Goal: Information Seeking & Learning: Learn about a topic

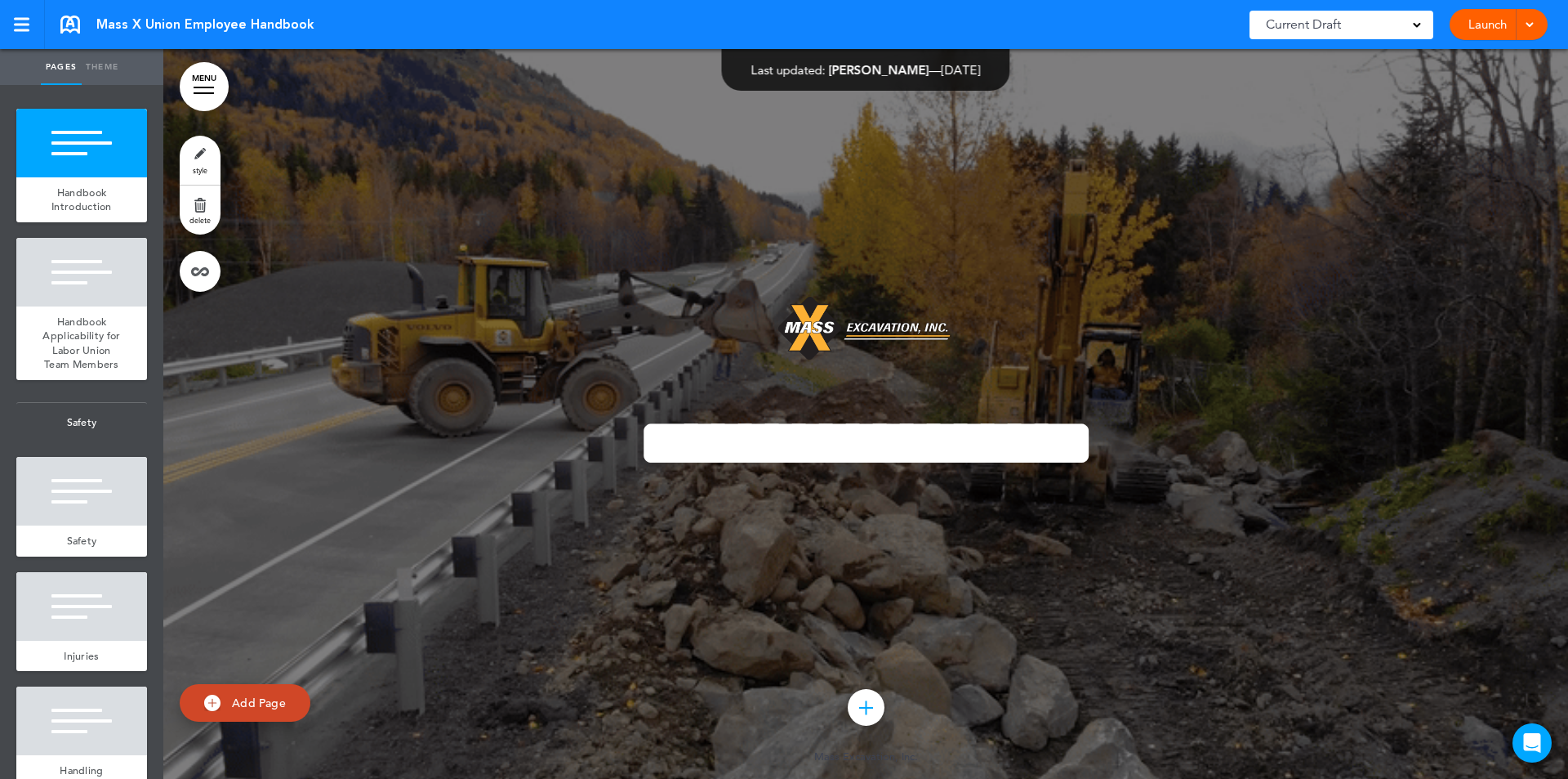
scroll to position [1961, 0]
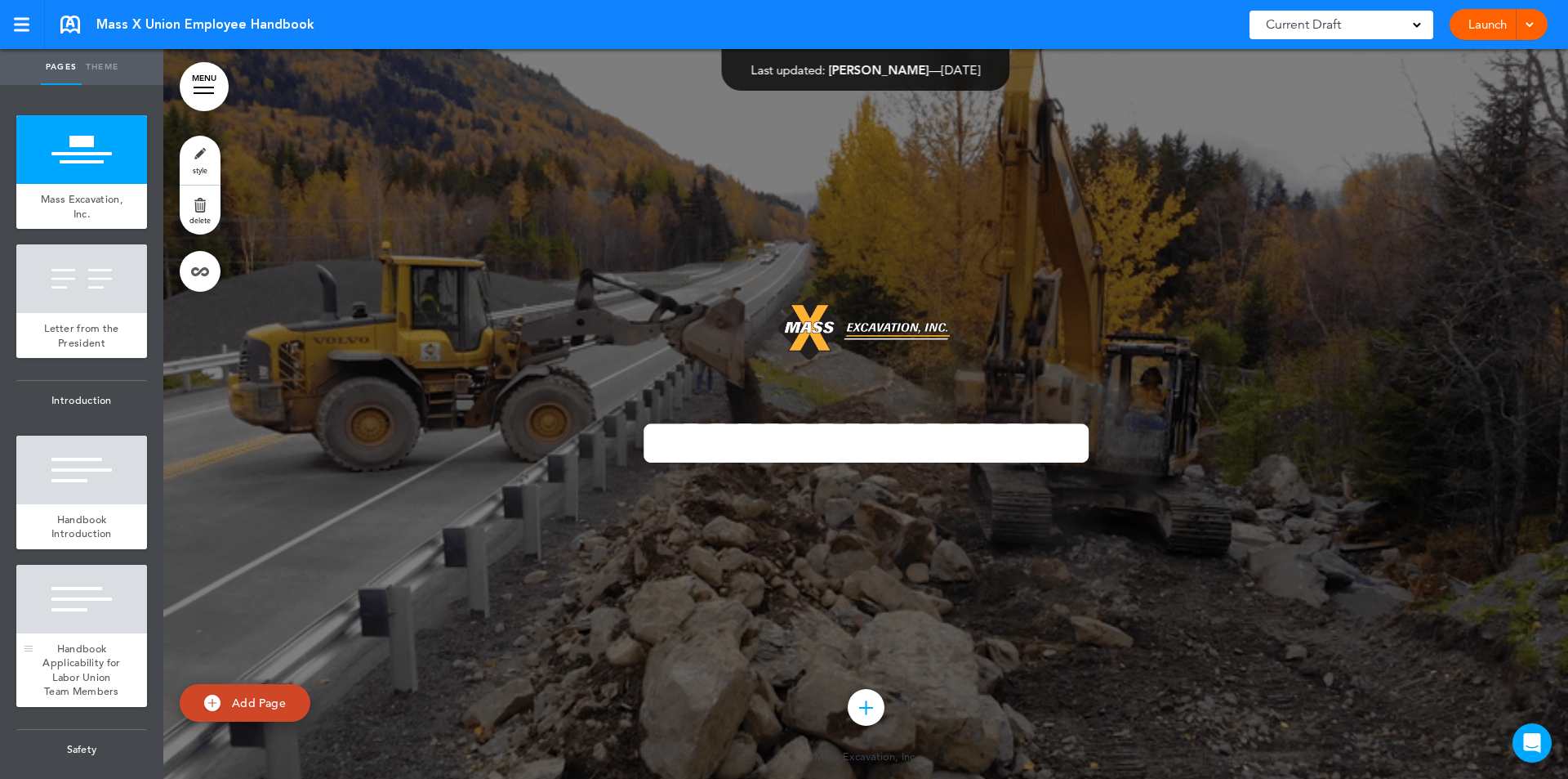
click at [70, 664] on span "Handbook Applicability for Labor Union Team Members" at bounding box center [80, 670] width 77 height 57
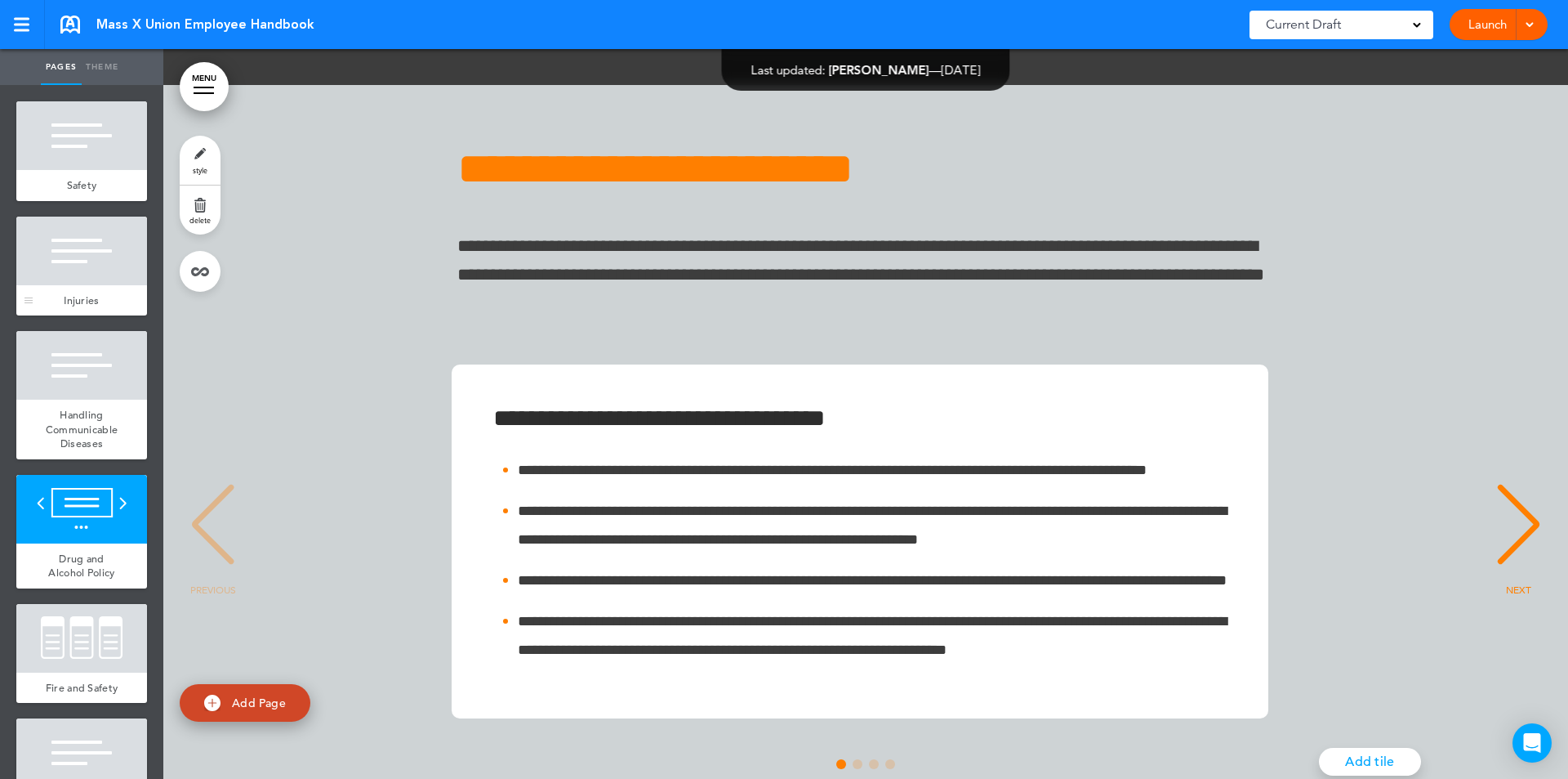
scroll to position [654, 0]
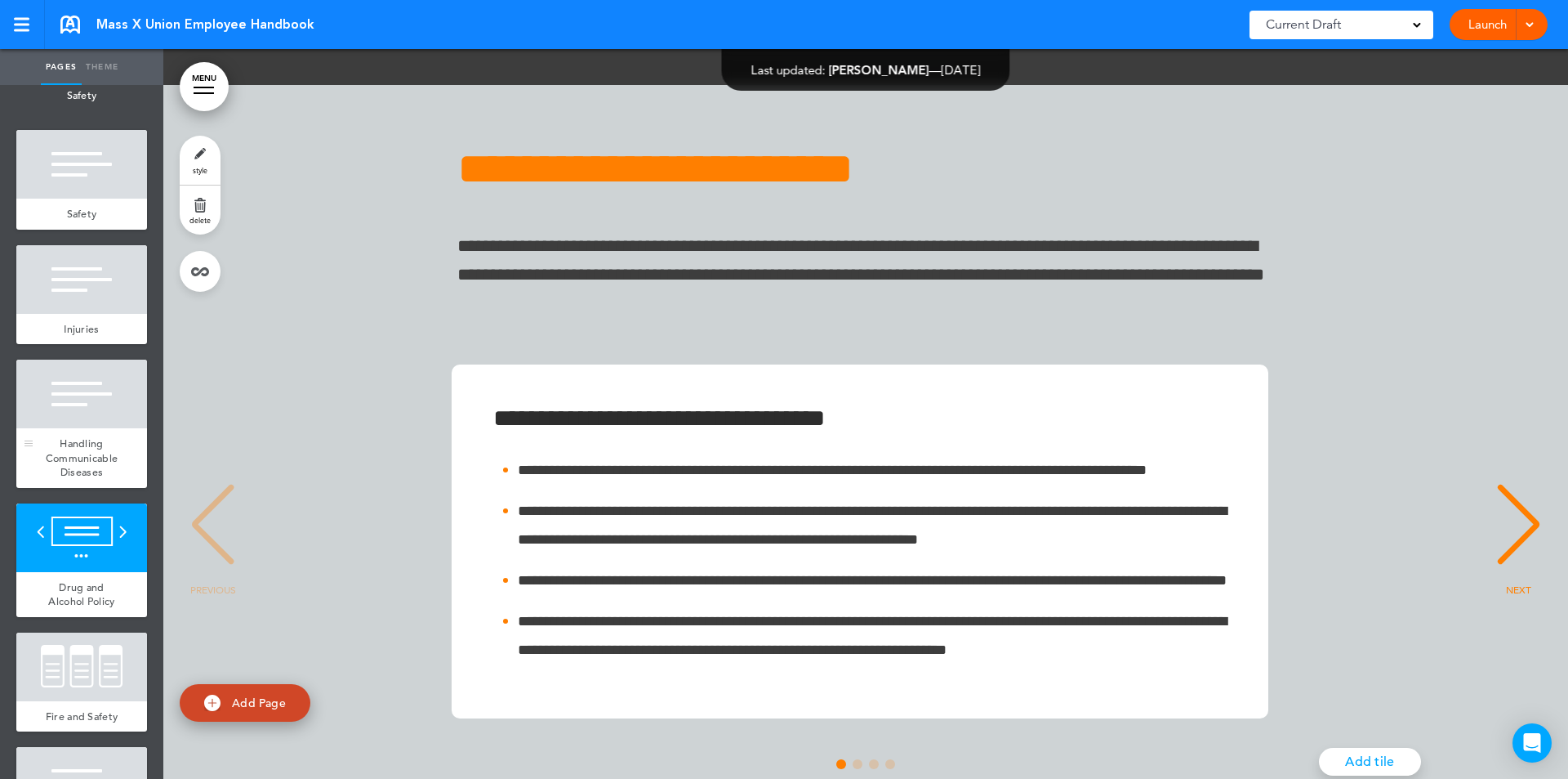
click at [92, 479] on span "Handling [MEDICAL_DATA]" at bounding box center [82, 457] width 72 height 42
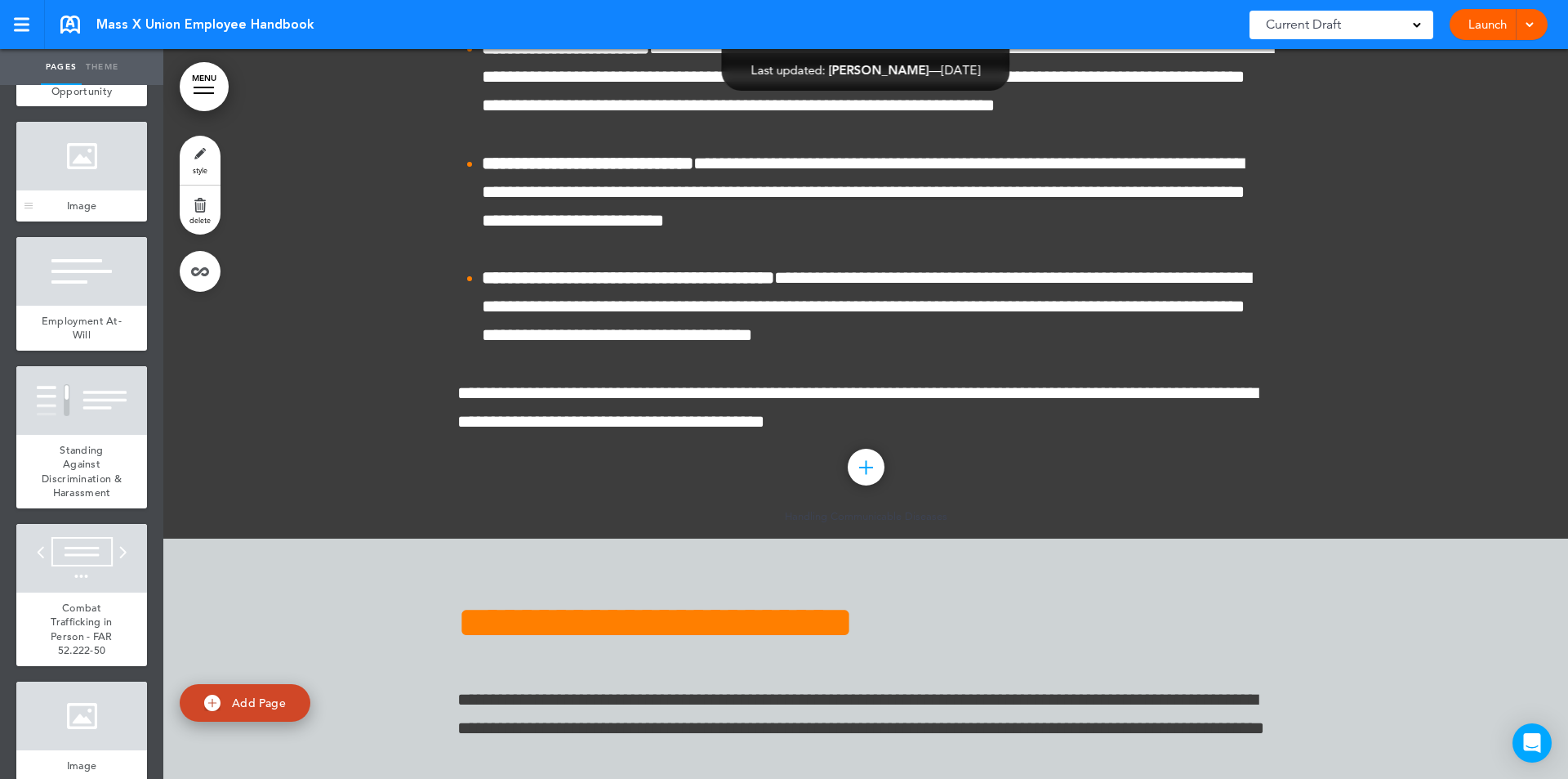
scroll to position [2125, 0]
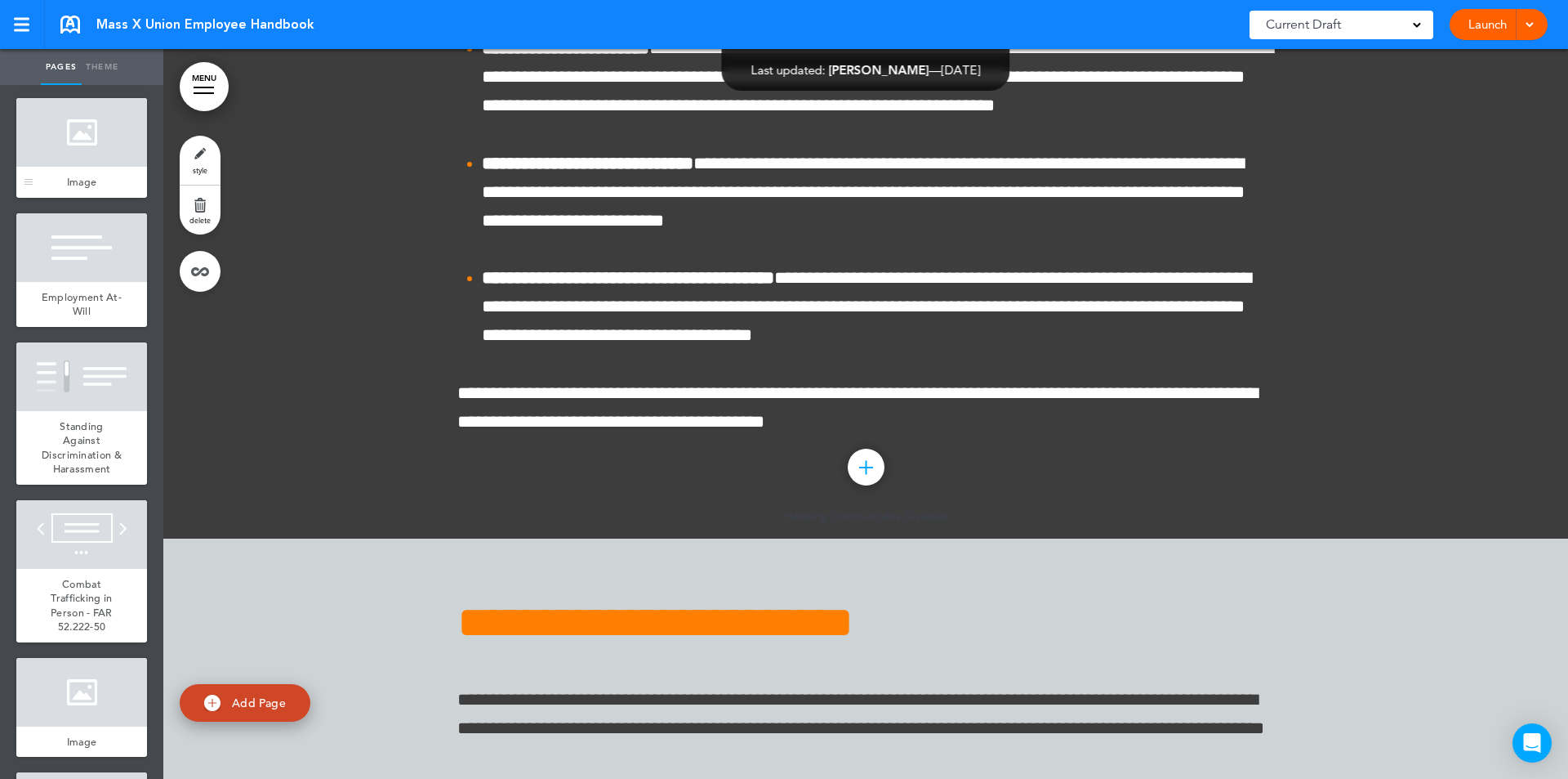
click at [101, 166] on div at bounding box center [82, 132] width 131 height 69
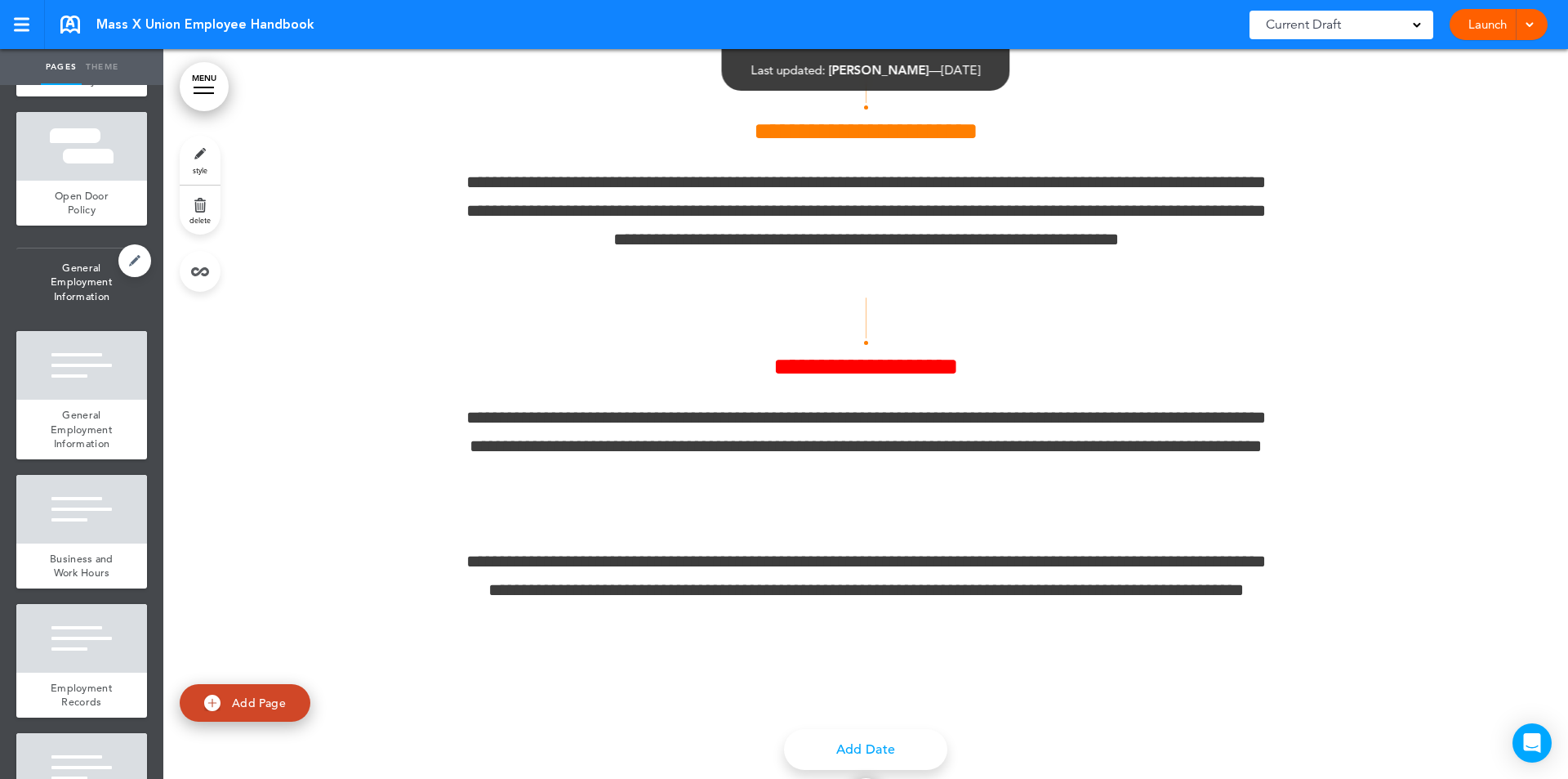
scroll to position [3351, 0]
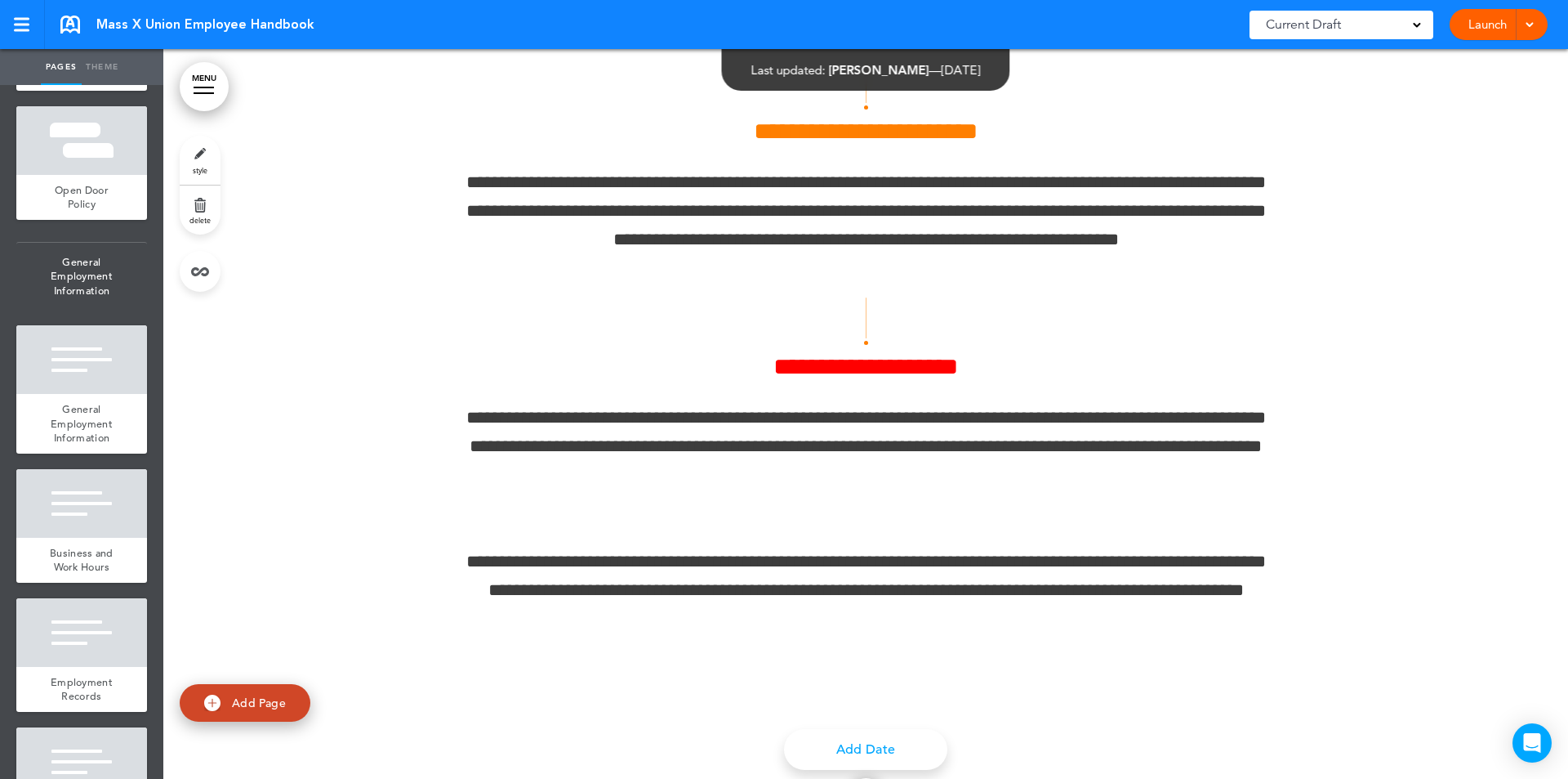
click at [1536, 22] on div "Launch Launch Preview Draft" at bounding box center [1499, 24] width 98 height 31
click at [1535, 24] on div at bounding box center [1527, 24] width 17 height 31
click at [1467, 102] on span "Preview Draft" at bounding box center [1453, 98] width 68 height 15
